Goal: Entertainment & Leisure: Browse casually

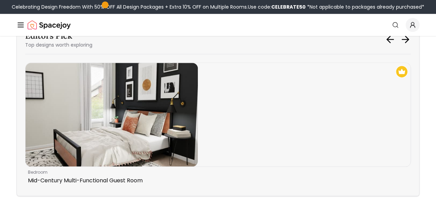
scroll to position [2896, 0]
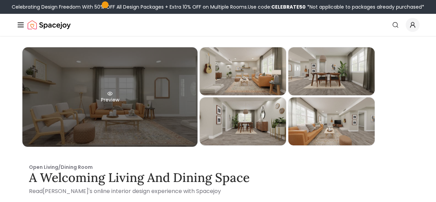
click at [122, 103] on div "Preview" at bounding box center [109, 96] width 175 height 99
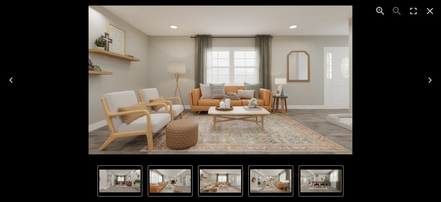
click at [431, 81] on icon "Next" at bounding box center [430, 79] width 11 height 11
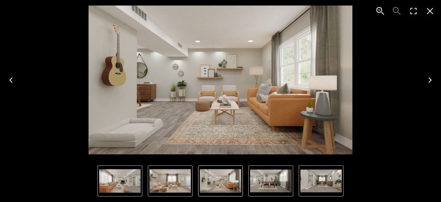
click at [431, 81] on icon "Next" at bounding box center [430, 79] width 11 height 11
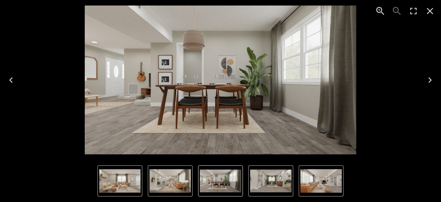
click at [432, 82] on icon "Next" at bounding box center [430, 79] width 11 height 11
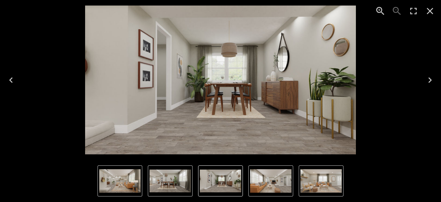
click at [429, 83] on icon "Next" at bounding box center [430, 79] width 11 height 11
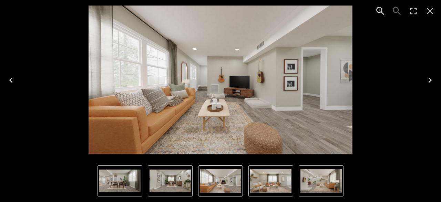
click at [432, 83] on icon "Next" at bounding box center [430, 79] width 11 height 11
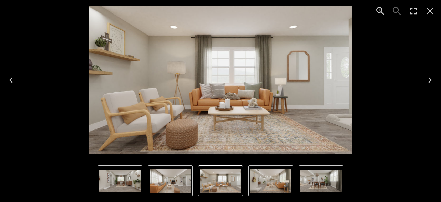
click at [429, 81] on icon "Next" at bounding box center [430, 79] width 11 height 11
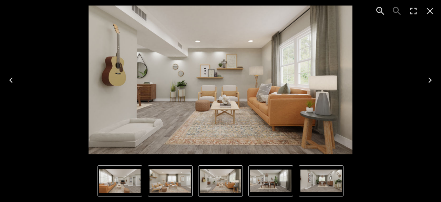
click at [429, 83] on icon "Next" at bounding box center [430, 79] width 11 height 11
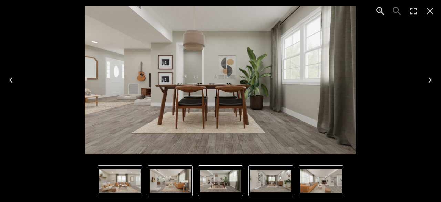
click at [429, 83] on icon "Next" at bounding box center [430, 79] width 11 height 11
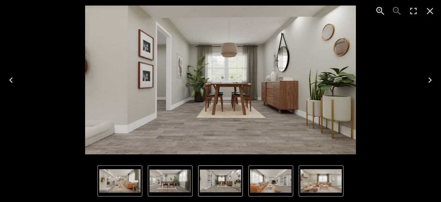
click at [429, 83] on icon "Next" at bounding box center [430, 79] width 11 height 11
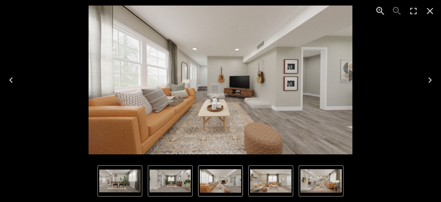
click at [429, 83] on icon "Next" at bounding box center [430, 79] width 11 height 11
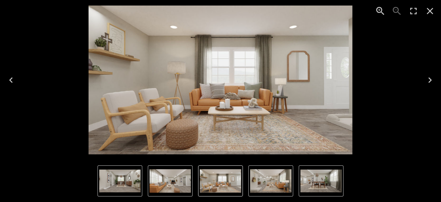
click at [10, 81] on icon "Previous" at bounding box center [10, 80] width 3 height 6
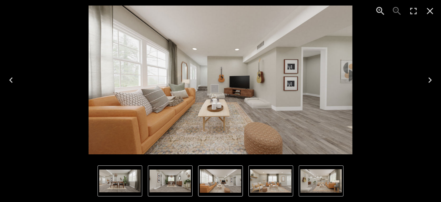
click at [427, 10] on icon "Close" at bounding box center [430, 11] width 11 height 11
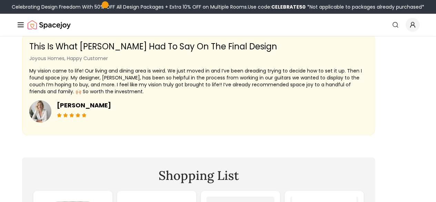
scroll to position [1069, 0]
